Goal: Find contact information: Find contact information

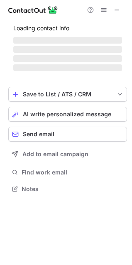
scroll to position [173, 132]
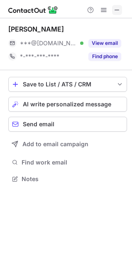
click at [116, 12] on span at bounding box center [117, 10] width 7 height 7
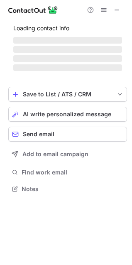
scroll to position [186, 132]
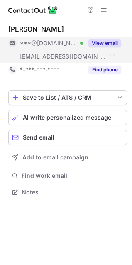
click at [104, 41] on button "View email" at bounding box center [104, 43] width 33 height 8
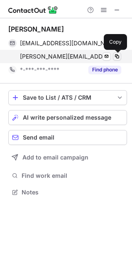
click at [116, 59] on span at bounding box center [117, 56] width 7 height 7
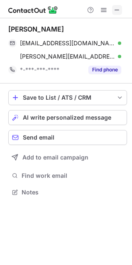
click at [118, 12] on span at bounding box center [117, 10] width 7 height 7
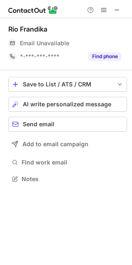
scroll to position [173, 132]
click at [117, 10] on span at bounding box center [117, 10] width 7 height 7
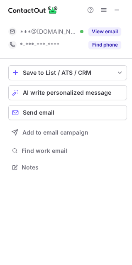
scroll to position [161, 132]
click at [117, 10] on span at bounding box center [117, 10] width 7 height 7
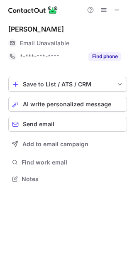
scroll to position [173, 132]
click at [121, 9] on button at bounding box center [117, 10] width 10 height 10
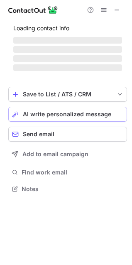
scroll to position [186, 132]
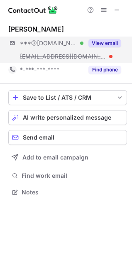
click at [110, 58] on div "***@[DOMAIN_NAME] Verified [EMAIL_ADDRESS][DOMAIN_NAME] View email" at bounding box center [67, 50] width 119 height 27
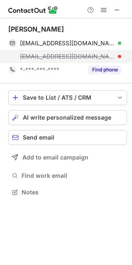
click at [108, 56] on div "[EMAIL_ADDRESS][DOMAIN_NAME]" at bounding box center [70, 56] width 101 height 7
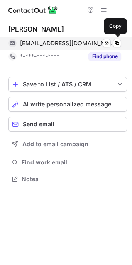
scroll to position [173, 132]
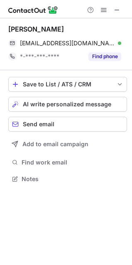
drag, startPoint x: 119, startPoint y: 9, endPoint x: 96, endPoint y: 8, distance: 22.9
click at [119, 9] on span at bounding box center [117, 10] width 7 height 7
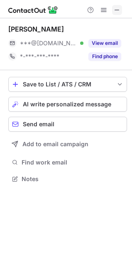
click at [116, 12] on span at bounding box center [117, 10] width 7 height 7
click at [118, 7] on span at bounding box center [117, 10] width 7 height 7
